Goal: Information Seeking & Learning: Compare options

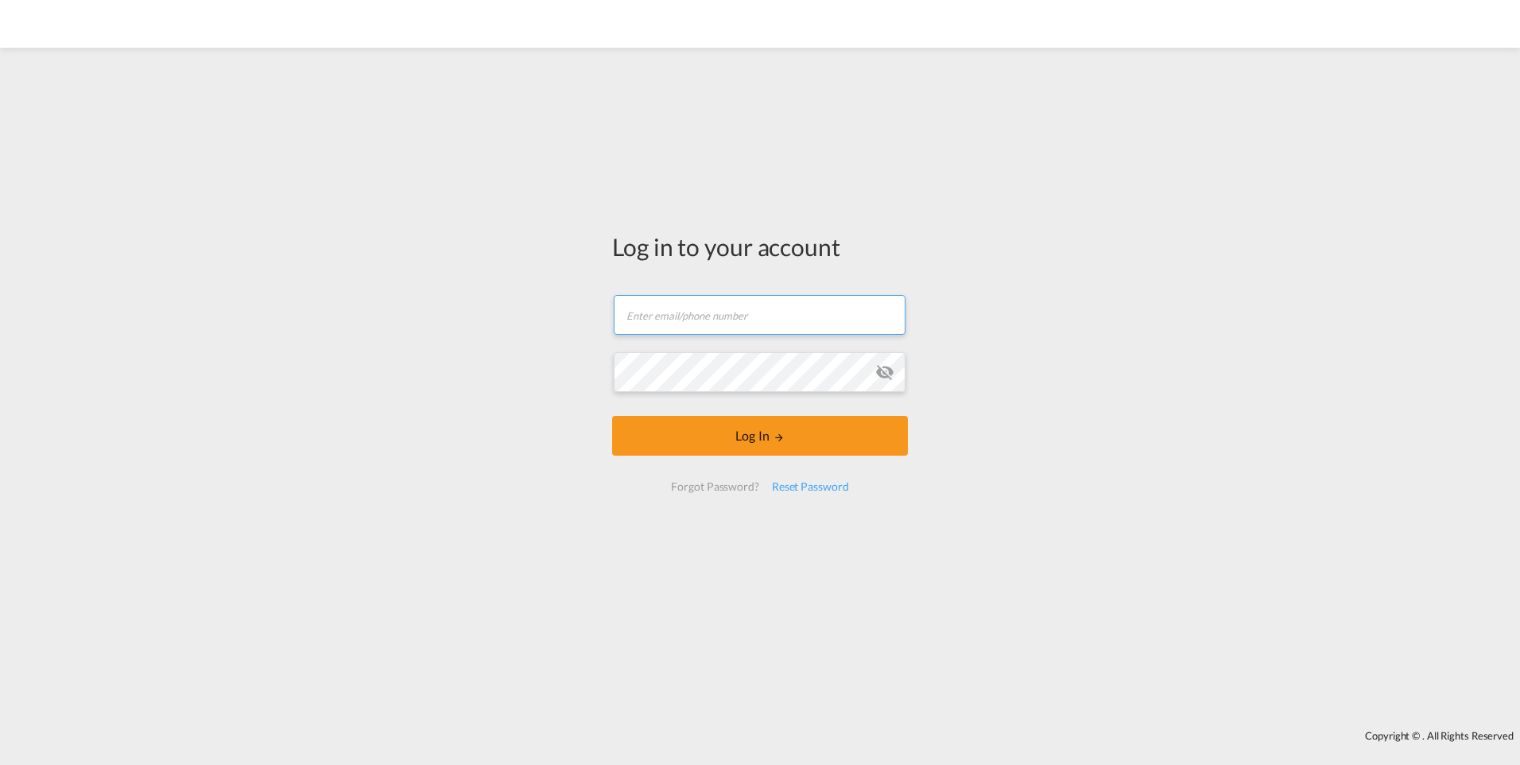
click at [669, 308] on input "text" at bounding box center [760, 315] width 292 height 40
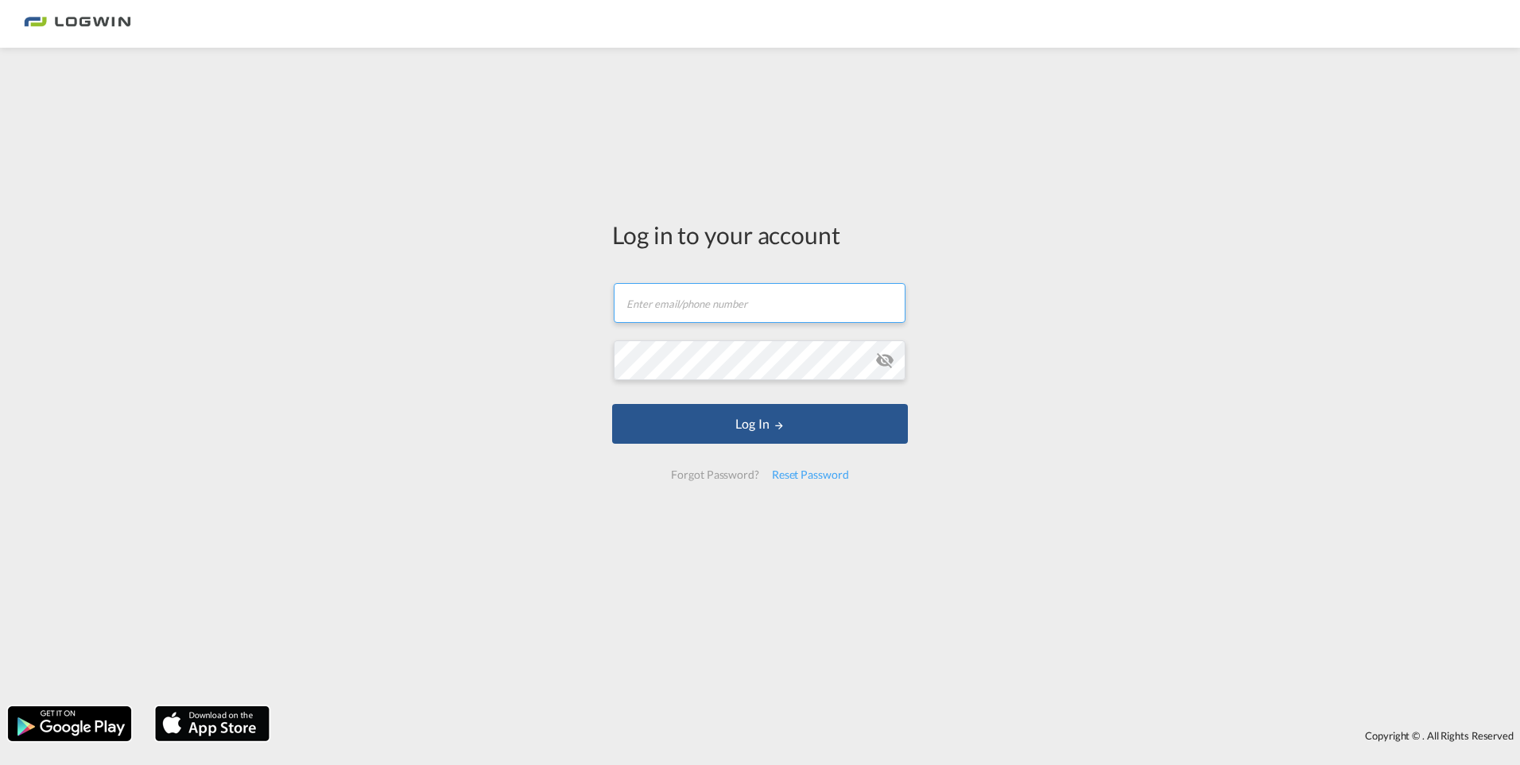
type input "[PERSON_NAME][EMAIL_ADDRESS][DOMAIN_NAME]"
click at [612, 404] on button "Log In" at bounding box center [760, 424] width 296 height 40
